Goal: Task Accomplishment & Management: Use online tool/utility

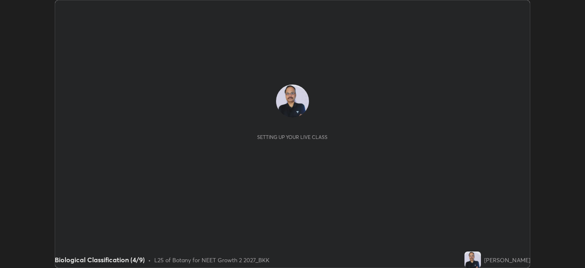
scroll to position [268, 585]
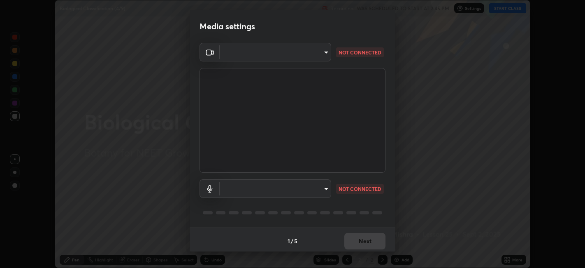
type input "052f9b30e05f62bb2e590cb50044ac96a00de3eab8a32c7a625fc31ec407be61"
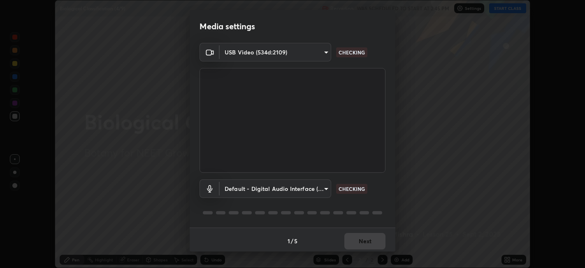
scroll to position [2, 0]
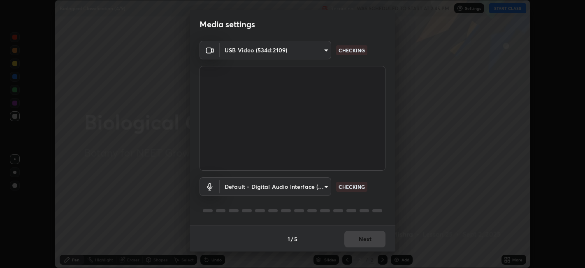
click at [273, 185] on body "Erase all Biological Classification (4/9) Recording WAS SCHEDULED TO START AT 2…" at bounding box center [292, 134] width 585 height 268
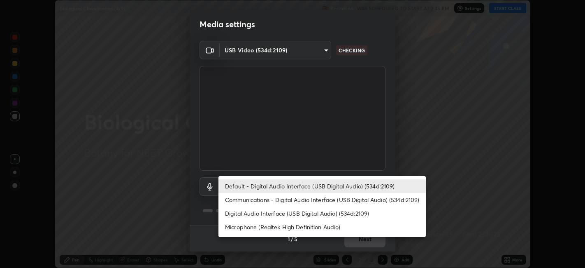
click at [261, 226] on li "Microphone (Realtek High Definition Audio)" at bounding box center [322, 227] width 207 height 14
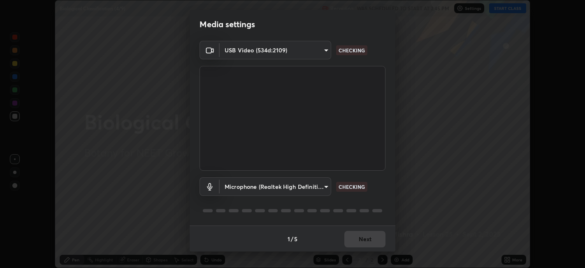
click at [253, 184] on body "Erase all Biological Classification (4/9) Recording WAS SCHEDULED TO START AT 2…" at bounding box center [292, 134] width 585 height 268
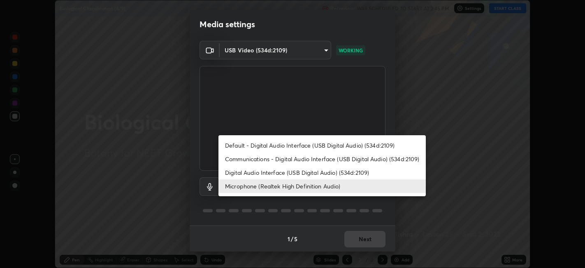
click at [260, 169] on li "Digital Audio Interface (USB Digital Audio) (534d:2109)" at bounding box center [322, 172] width 207 height 14
type input "26c45b5a75dd284b2b07efa34f095bc96a029c451b0918895cb94407aa1265c0"
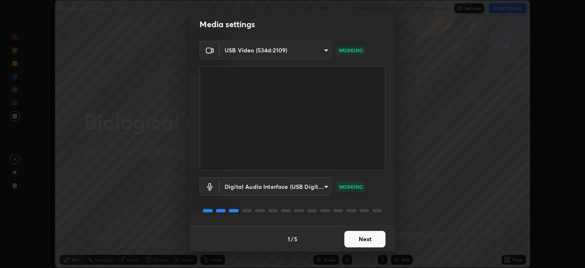
click at [364, 239] on button "Next" at bounding box center [364, 238] width 41 height 16
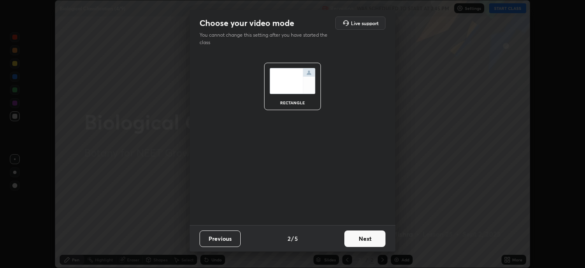
scroll to position [0, 0]
click at [365, 237] on button "Next" at bounding box center [364, 238] width 41 height 16
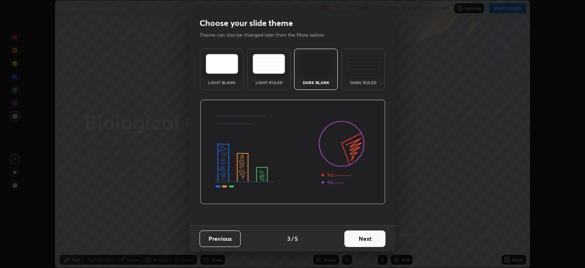
click at [365, 237] on button "Next" at bounding box center [364, 238] width 41 height 16
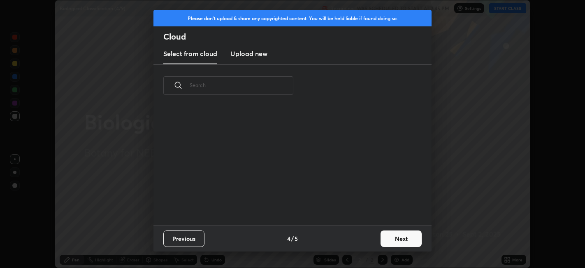
click at [395, 236] on button "Next" at bounding box center [401, 238] width 41 height 16
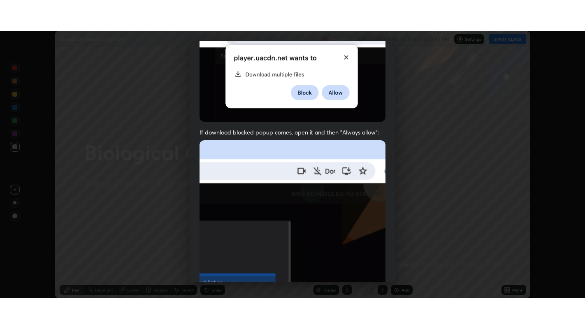
scroll to position [170, 0]
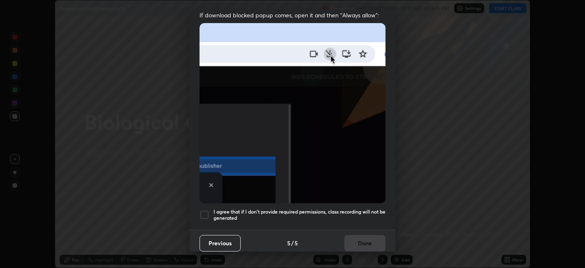
click at [206, 209] on div at bounding box center [205, 214] width 10 height 10
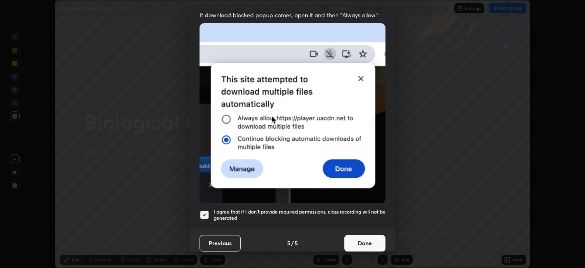
click at [362, 238] on button "Done" at bounding box center [364, 243] width 41 height 16
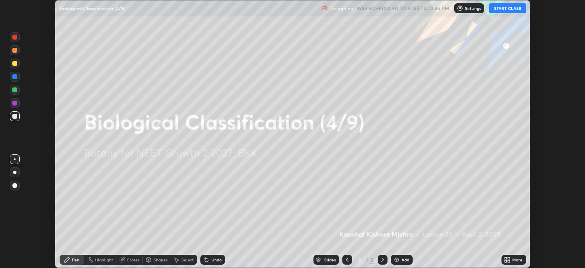
click at [510, 260] on icon at bounding box center [509, 261] width 2 height 2
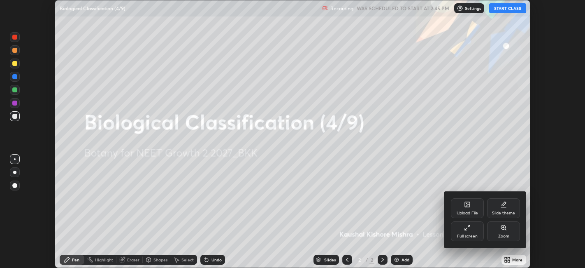
click at [470, 230] on icon at bounding box center [467, 227] width 7 height 7
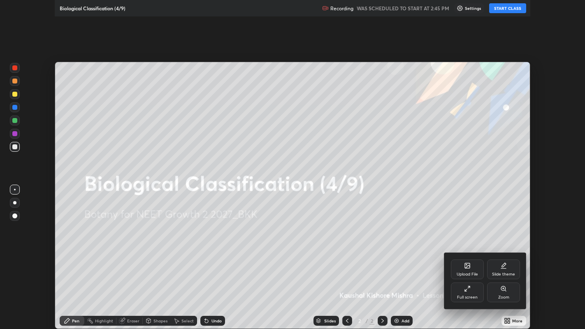
scroll to position [329, 585]
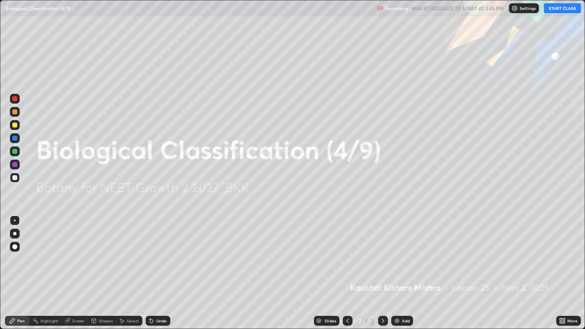
click at [555, 9] on button "START CLASS" at bounding box center [562, 8] width 37 height 10
click at [399, 267] on img at bounding box center [397, 321] width 7 height 7
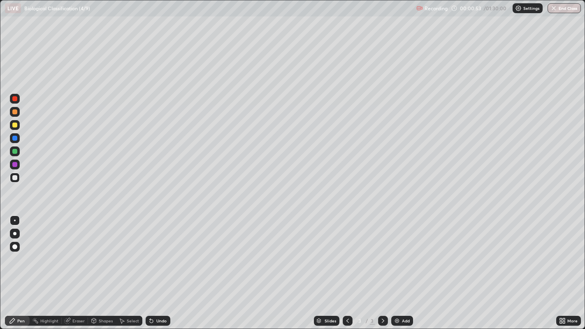
click at [14, 127] on div at bounding box center [14, 125] width 5 height 5
click at [14, 177] on div at bounding box center [14, 177] width 5 height 5
click at [14, 126] on div at bounding box center [14, 125] width 5 height 5
click at [16, 178] on div at bounding box center [14, 177] width 5 height 5
click at [15, 127] on div at bounding box center [14, 125] width 5 height 5
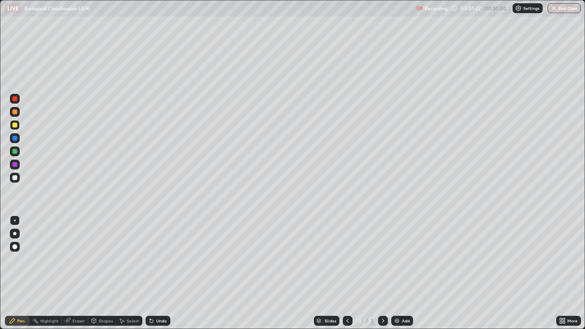
click at [15, 179] on div at bounding box center [14, 177] width 5 height 5
click at [14, 126] on div at bounding box center [14, 125] width 5 height 5
click at [14, 177] on div at bounding box center [14, 177] width 5 height 5
click at [14, 152] on div at bounding box center [14, 151] width 5 height 5
click at [16, 178] on div at bounding box center [14, 177] width 5 height 5
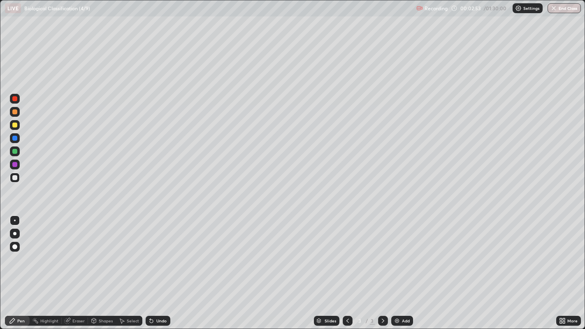
click at [16, 126] on div at bounding box center [14, 125] width 5 height 5
click at [16, 150] on div at bounding box center [14, 151] width 5 height 5
click at [19, 128] on div at bounding box center [15, 125] width 10 height 10
click at [14, 179] on div at bounding box center [14, 177] width 5 height 5
click at [71, 267] on div "Eraser" at bounding box center [75, 321] width 26 height 10
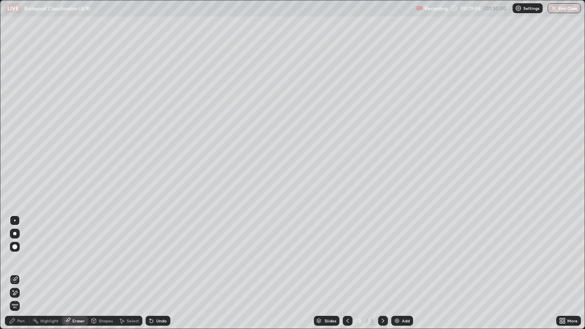
click at [16, 267] on div "Pen" at bounding box center [17, 321] width 25 height 10
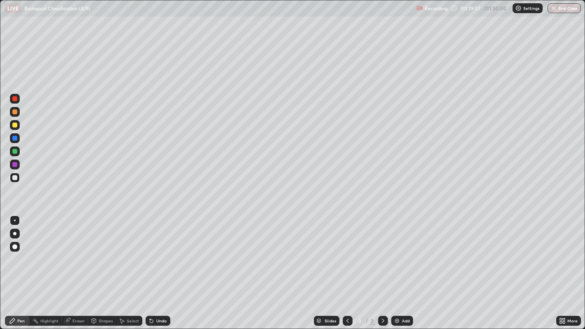
click at [14, 164] on div at bounding box center [14, 164] width 5 height 5
click at [396, 267] on img at bounding box center [397, 321] width 7 height 7
click at [16, 126] on div at bounding box center [14, 125] width 5 height 5
click at [16, 113] on div at bounding box center [14, 111] width 5 height 5
click at [16, 179] on div at bounding box center [14, 177] width 5 height 5
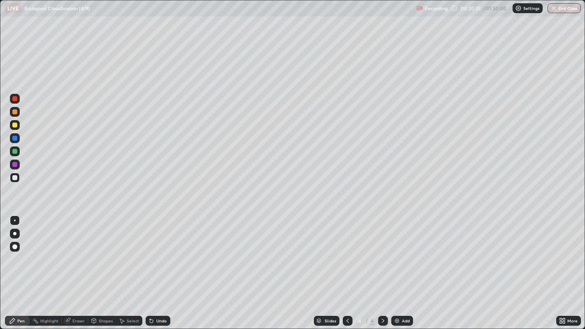
click at [15, 179] on div at bounding box center [14, 177] width 5 height 5
click at [74, 267] on div "Eraser" at bounding box center [78, 321] width 12 height 4
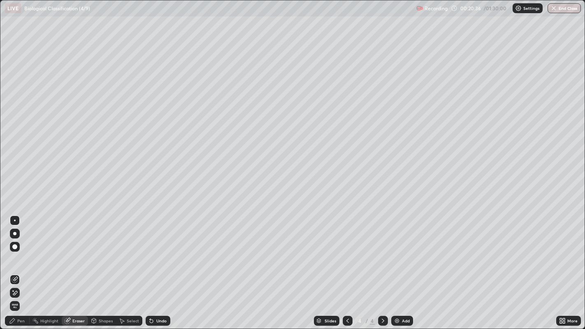
click at [21, 267] on div "Pen" at bounding box center [17, 321] width 25 height 10
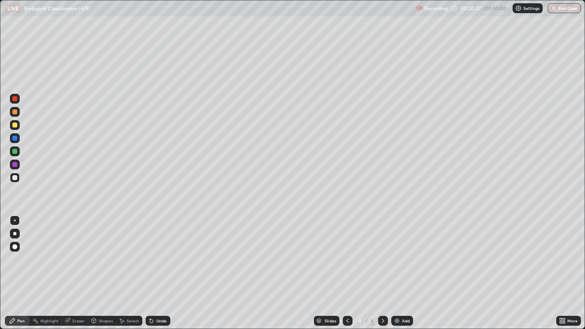
click at [15, 112] on div at bounding box center [14, 111] width 5 height 5
click at [14, 179] on div at bounding box center [14, 177] width 5 height 5
click at [13, 153] on div at bounding box center [14, 151] width 5 height 5
click at [13, 152] on div at bounding box center [14, 151] width 5 height 5
click at [14, 153] on div at bounding box center [14, 151] width 5 height 5
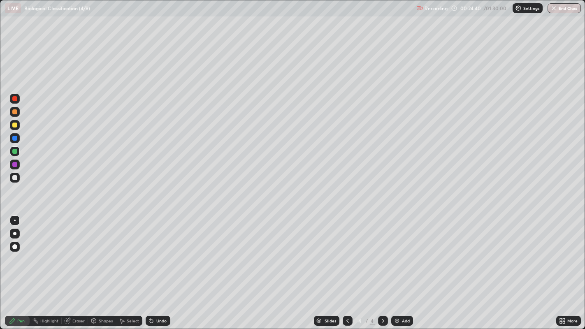
click at [74, 267] on div "Eraser" at bounding box center [78, 321] width 12 height 4
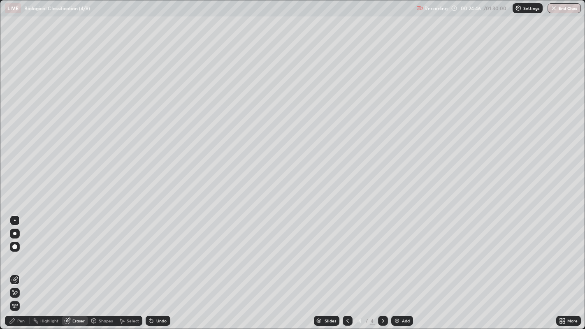
click at [21, 267] on div "Pen" at bounding box center [20, 321] width 7 height 4
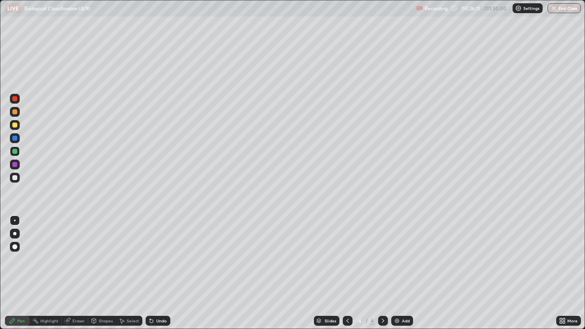
click at [397, 267] on img at bounding box center [397, 321] width 7 height 7
click at [13, 179] on div at bounding box center [14, 177] width 5 height 5
click at [14, 152] on div at bounding box center [14, 151] width 5 height 5
click at [73, 267] on div "Eraser" at bounding box center [78, 321] width 12 height 4
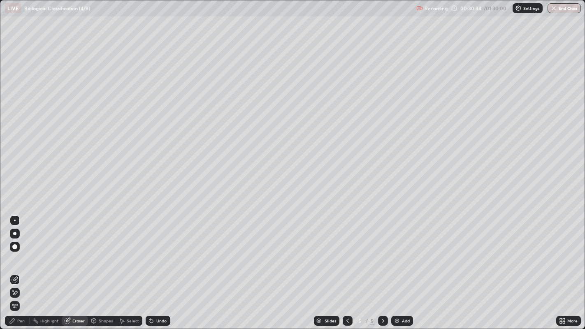
click at [19, 267] on div "Pen" at bounding box center [20, 321] width 7 height 4
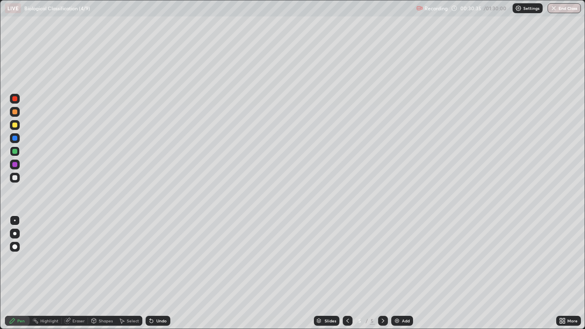
click at [16, 177] on div at bounding box center [14, 177] width 5 height 5
click at [14, 152] on div at bounding box center [14, 151] width 5 height 5
click at [15, 128] on div at bounding box center [15, 125] width 10 height 10
click at [16, 153] on div at bounding box center [14, 151] width 5 height 5
click at [15, 125] on div at bounding box center [14, 125] width 5 height 5
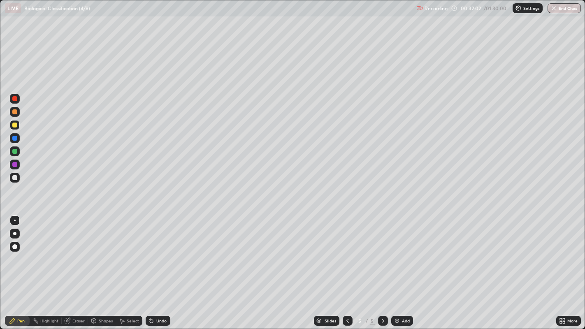
click at [15, 151] on div at bounding box center [14, 151] width 5 height 5
click at [12, 165] on div at bounding box center [14, 164] width 5 height 5
click at [395, 267] on img at bounding box center [397, 321] width 7 height 7
click at [15, 125] on div at bounding box center [14, 125] width 5 height 5
click at [15, 152] on div at bounding box center [14, 151] width 5 height 5
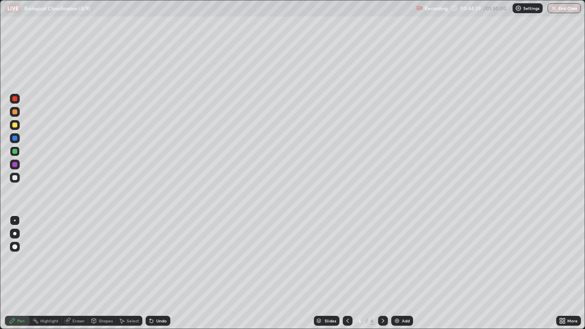
click at [16, 177] on div at bounding box center [14, 177] width 5 height 5
click at [14, 153] on div at bounding box center [14, 151] width 5 height 5
click at [400, 267] on div "Add" at bounding box center [402, 321] width 22 height 10
click at [17, 126] on div at bounding box center [15, 125] width 10 height 10
click at [14, 152] on div at bounding box center [14, 151] width 5 height 5
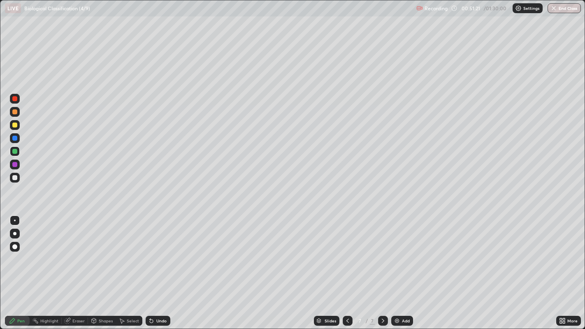
click at [16, 126] on div at bounding box center [14, 125] width 5 height 5
click at [14, 179] on div at bounding box center [14, 177] width 5 height 5
click at [14, 126] on div at bounding box center [14, 125] width 5 height 5
click at [14, 178] on div at bounding box center [14, 177] width 5 height 5
click at [72, 267] on div "Eraser" at bounding box center [78, 321] width 12 height 4
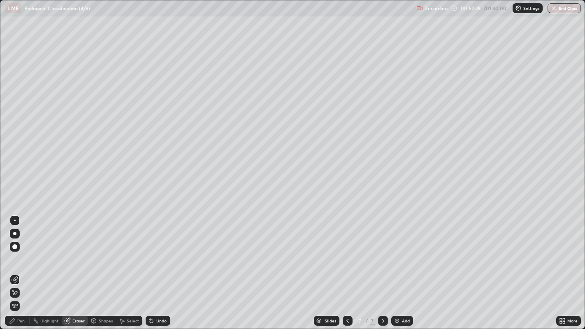
click at [20, 267] on div "Pen" at bounding box center [20, 321] width 7 height 4
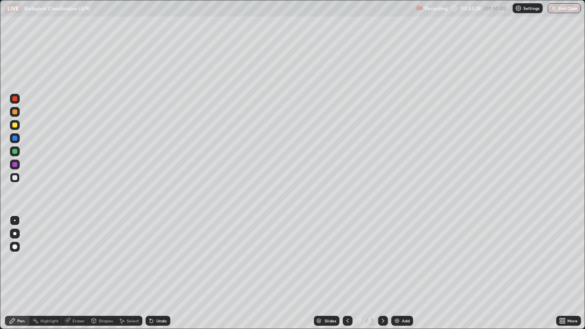
click at [14, 125] on div at bounding box center [14, 125] width 5 height 5
click at [16, 114] on div at bounding box center [14, 111] width 5 height 5
click at [15, 151] on div at bounding box center [14, 151] width 5 height 5
click at [398, 267] on img at bounding box center [397, 321] width 7 height 7
click at [17, 180] on div at bounding box center [15, 178] width 10 height 10
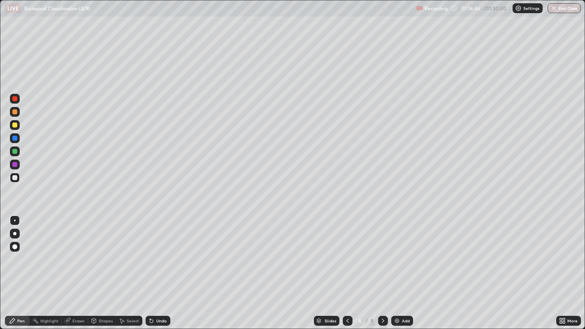
click at [16, 125] on div at bounding box center [14, 125] width 5 height 5
click at [14, 152] on div at bounding box center [14, 151] width 5 height 5
click at [13, 177] on div at bounding box center [14, 177] width 5 height 5
click at [555, 8] on img "button" at bounding box center [554, 8] width 7 height 7
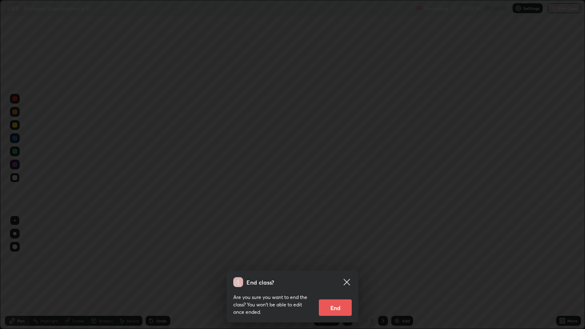
click at [340, 267] on button "End" at bounding box center [335, 308] width 33 height 16
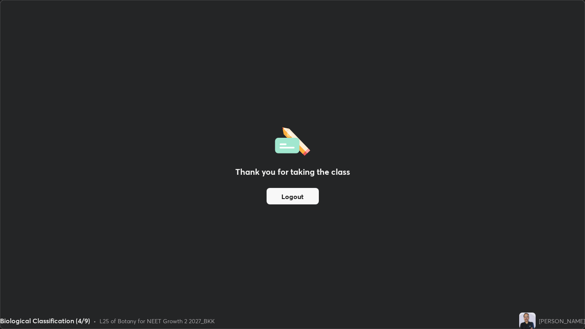
click at [304, 197] on button "Logout" at bounding box center [293, 196] width 52 height 16
